Goal: Task Accomplishment & Management: Use online tool/utility

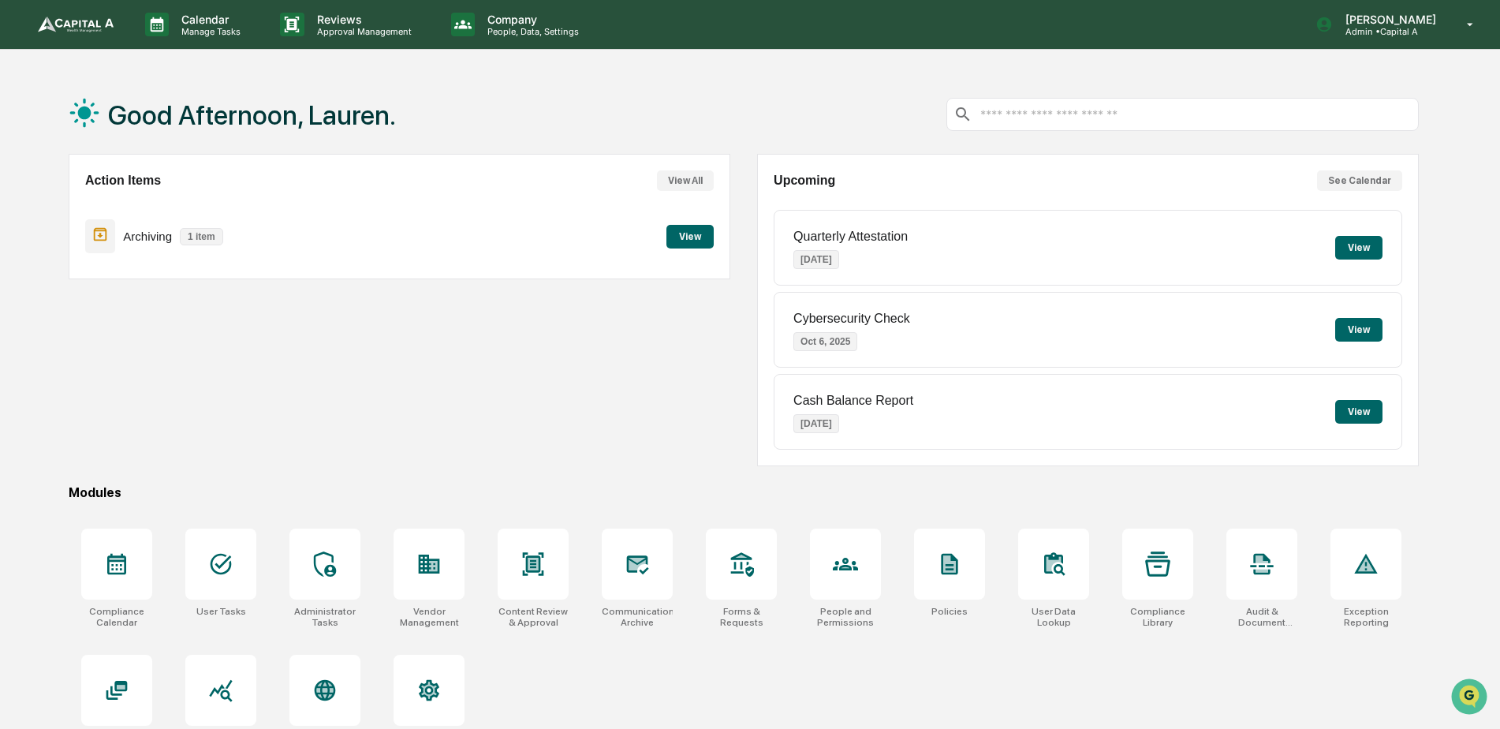
click at [681, 250] on div "Archiving 1 item View" at bounding box center [399, 236] width 629 height 53
click at [689, 238] on button "View" at bounding box center [690, 237] width 47 height 24
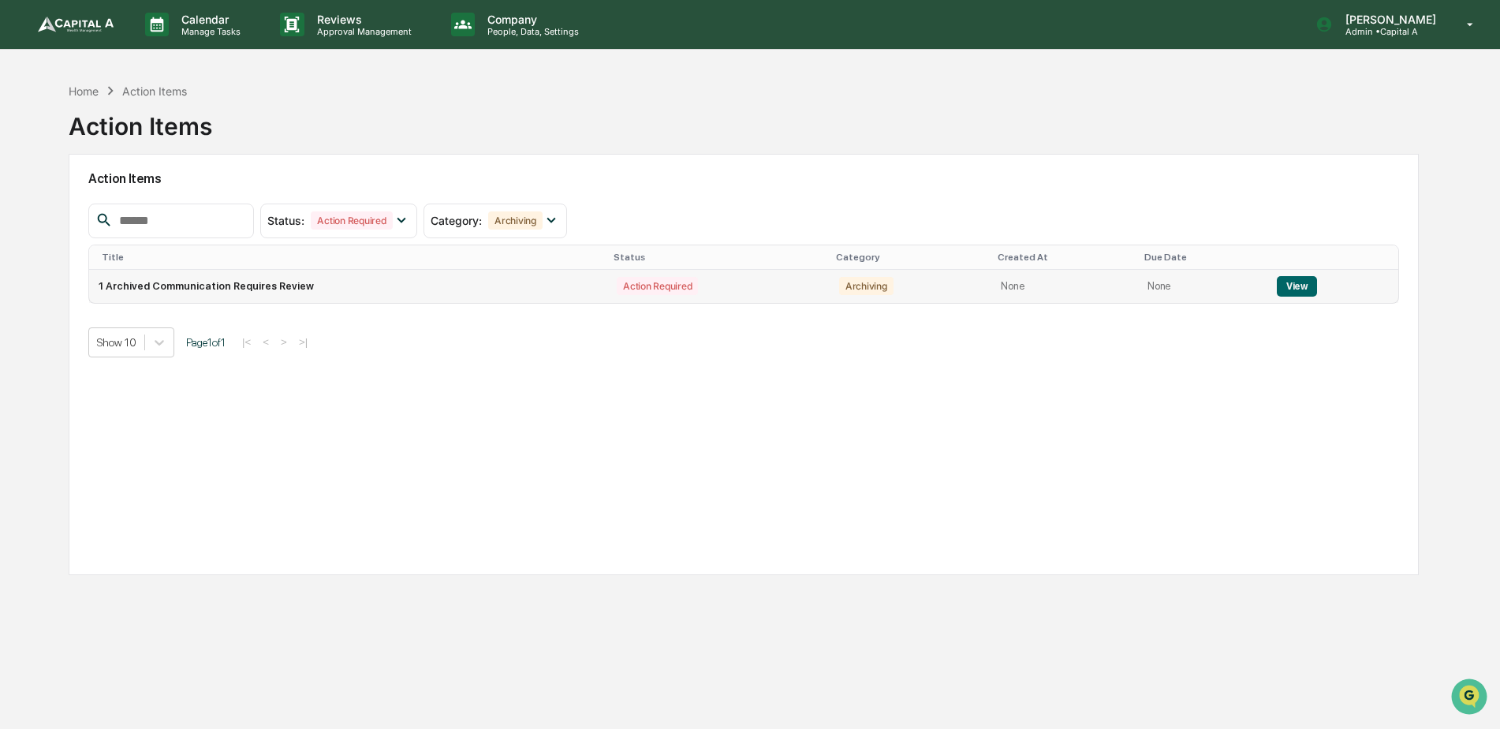
click at [1304, 281] on button "View" at bounding box center [1297, 286] width 40 height 21
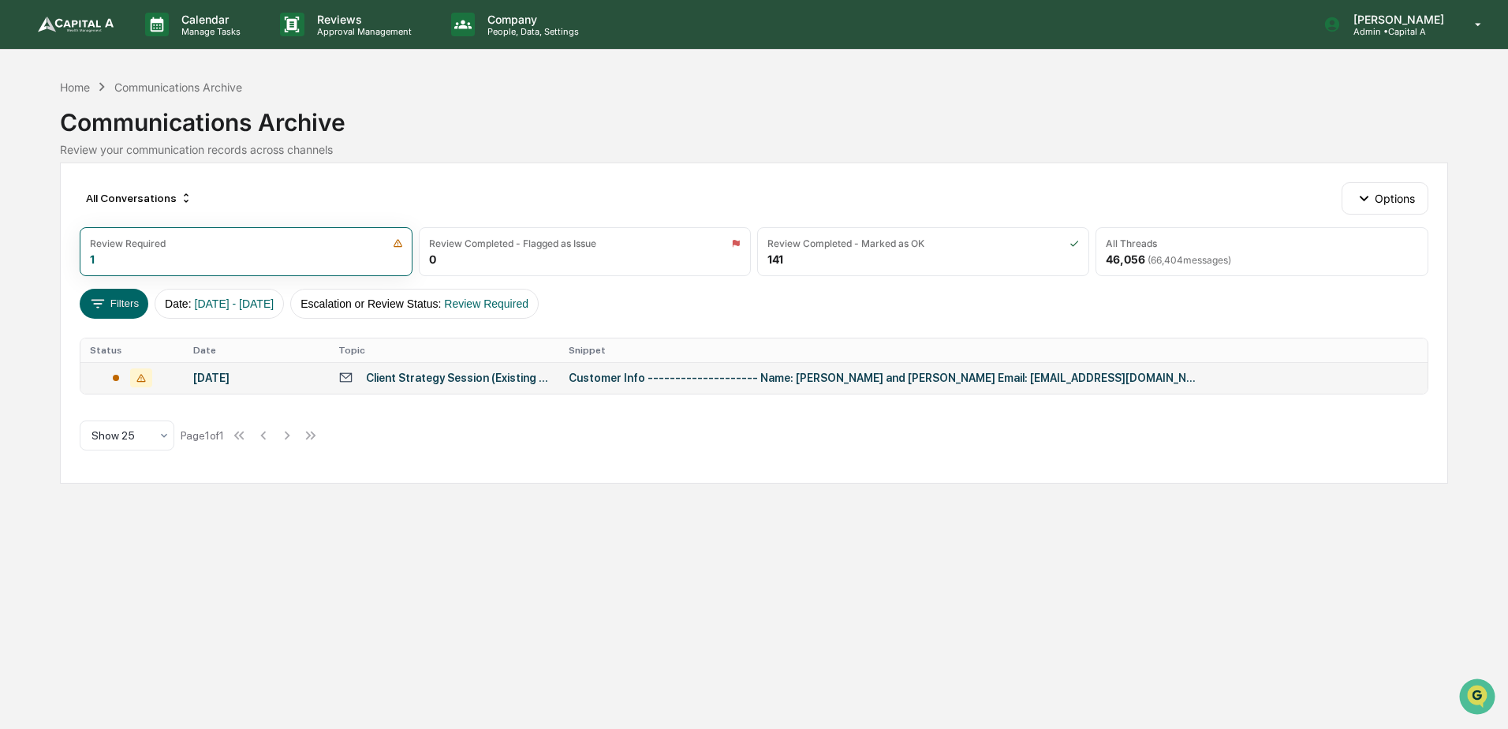
click at [454, 376] on div "Client Strategy Session (Existing Clients only) - [PERSON_NAME] and [PERSON_NAM…" at bounding box center [458, 378] width 184 height 13
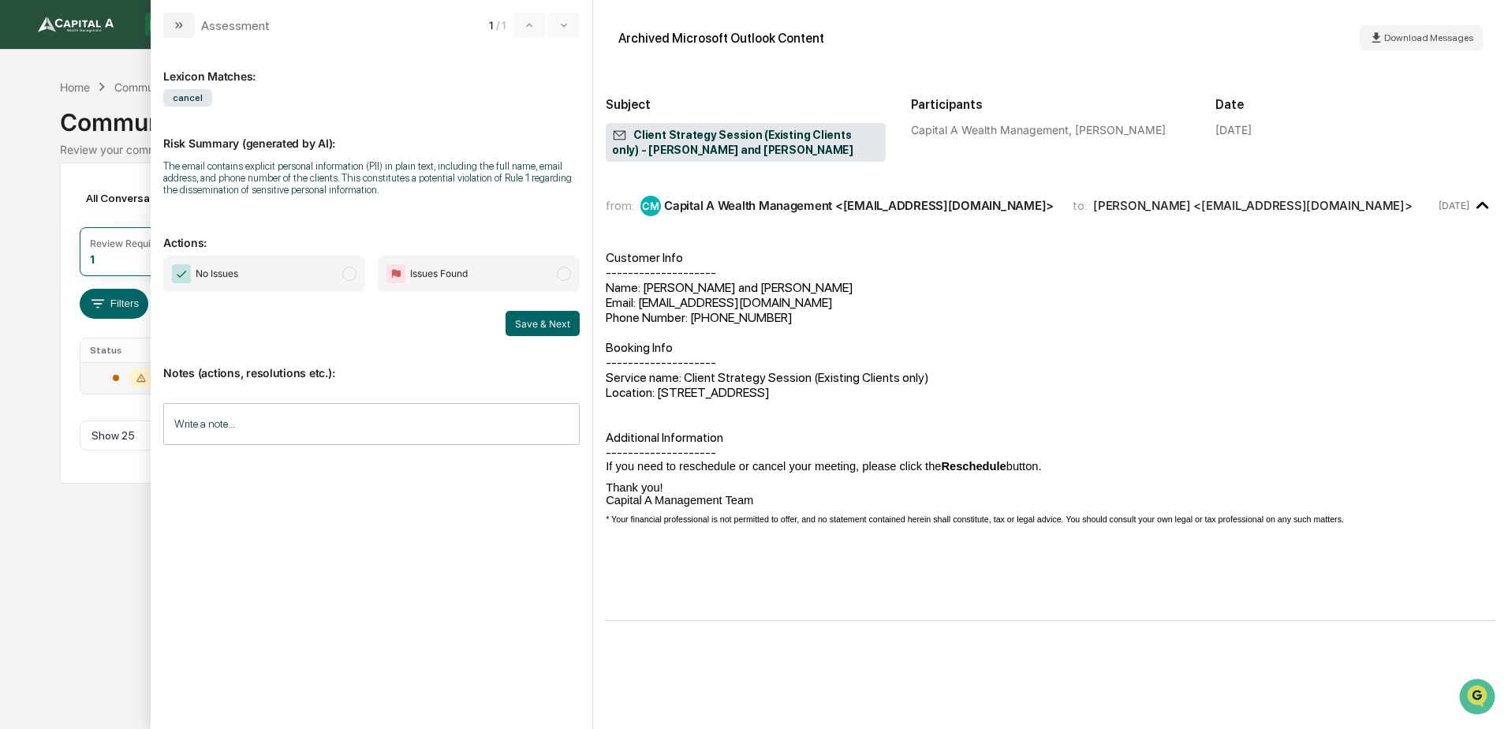
click at [327, 264] on span "No Issues" at bounding box center [264, 274] width 202 height 36
click at [526, 321] on button "Save & Next" at bounding box center [543, 323] width 74 height 25
